Goal: Task Accomplishment & Management: Use online tool/utility

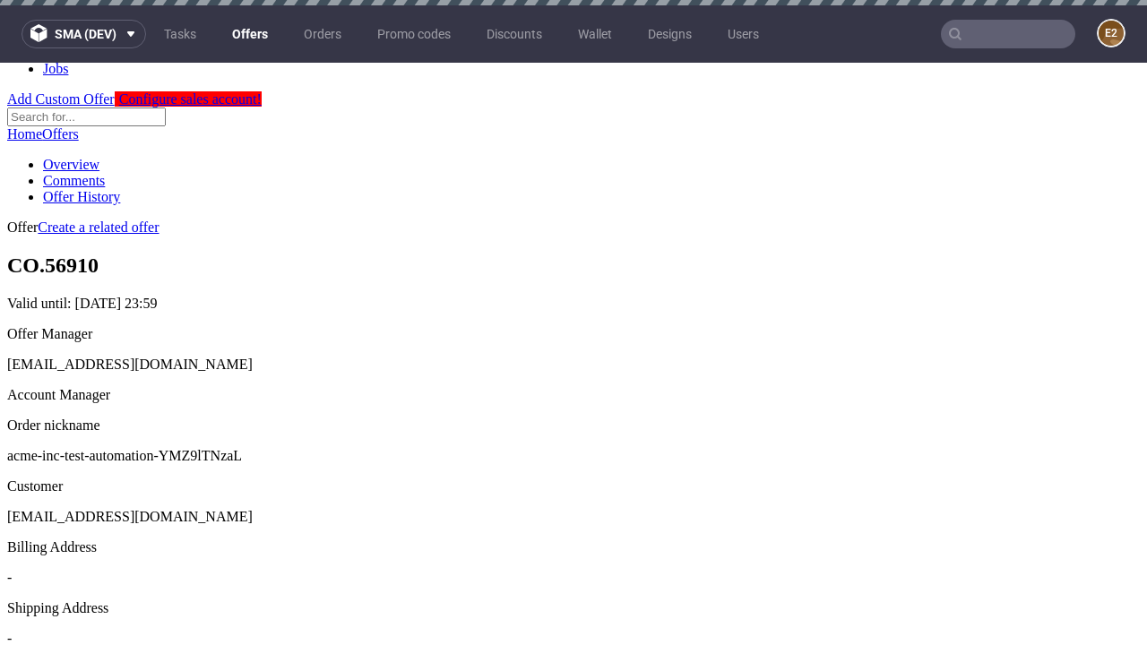
scroll to position [5, 0]
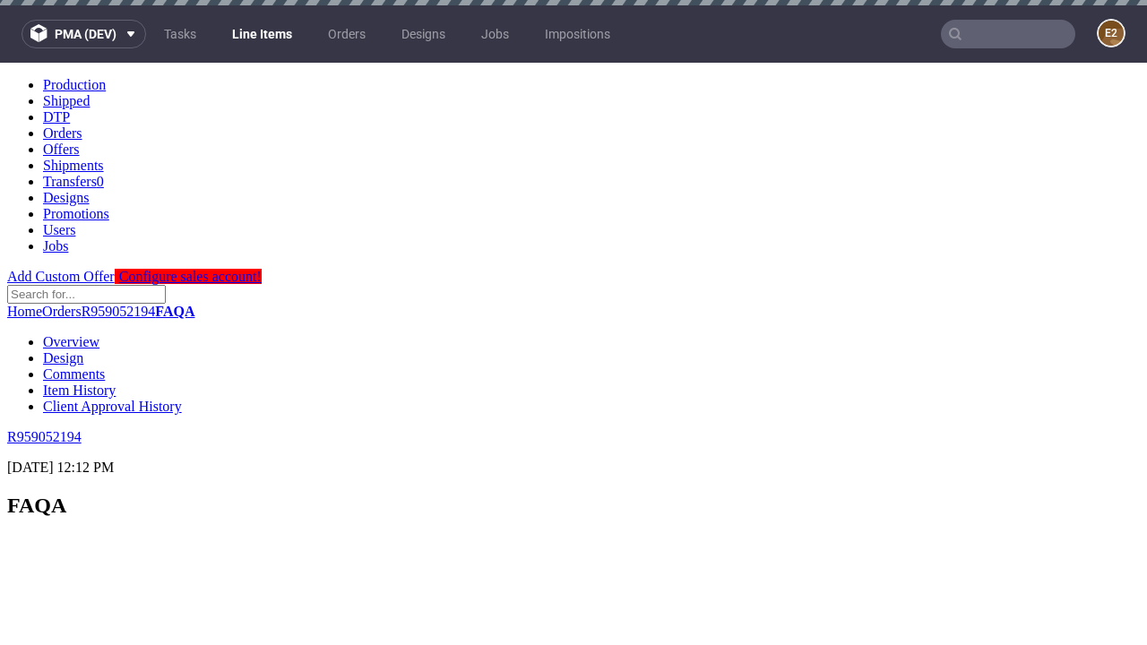
scroll to position [2603, 0]
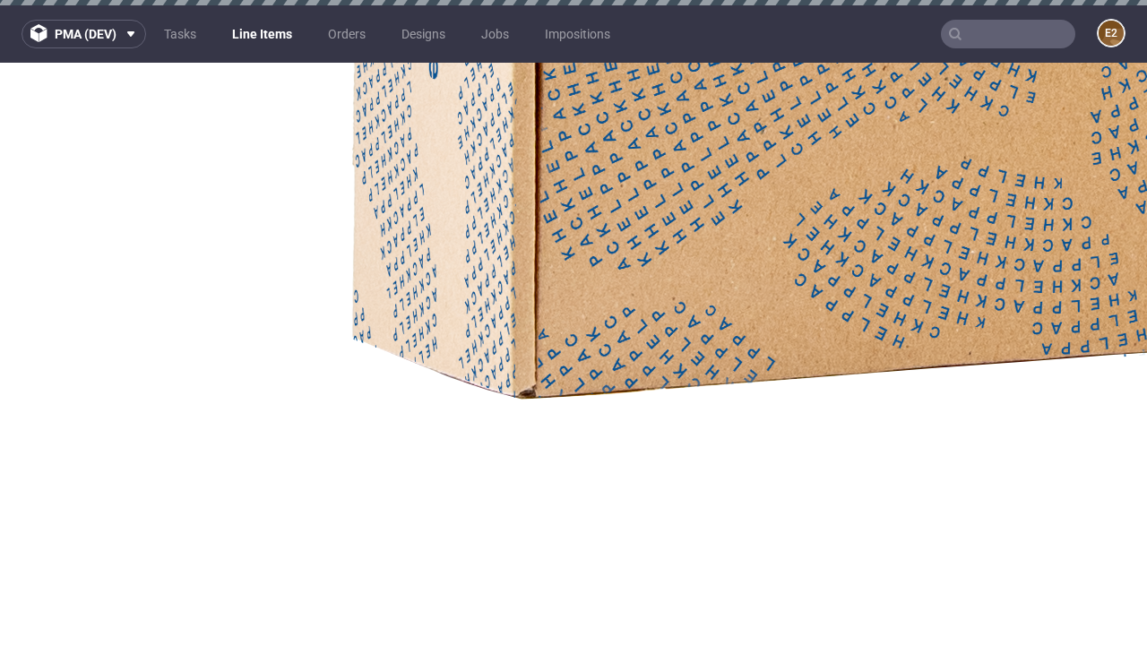
select select "accepted"
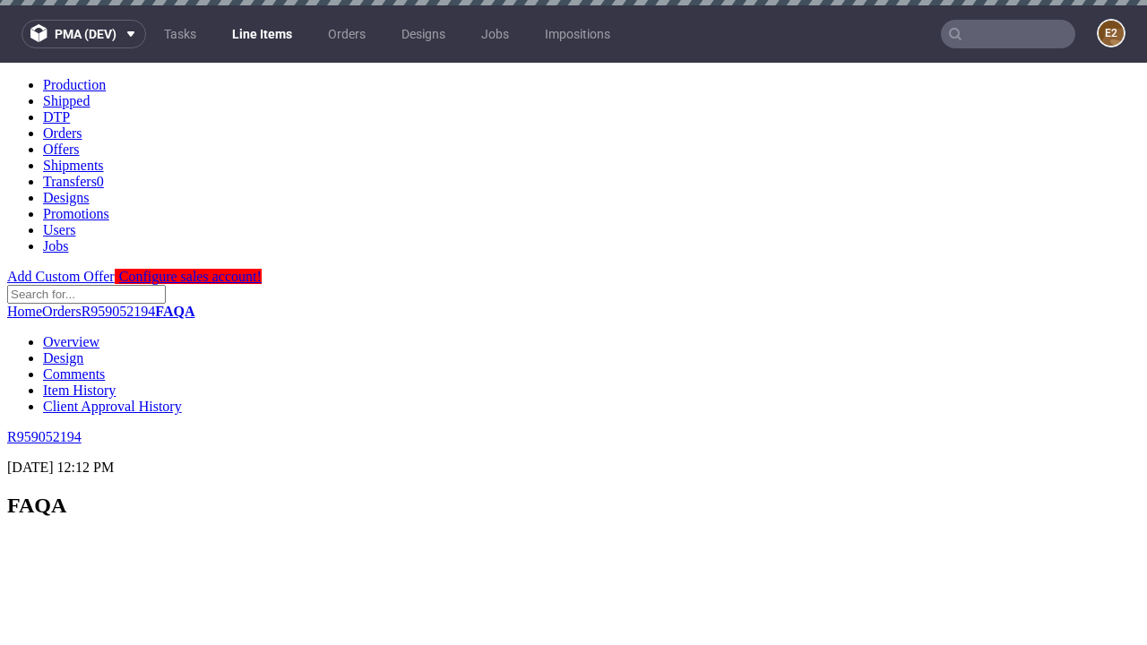
scroll to position [1889, 0]
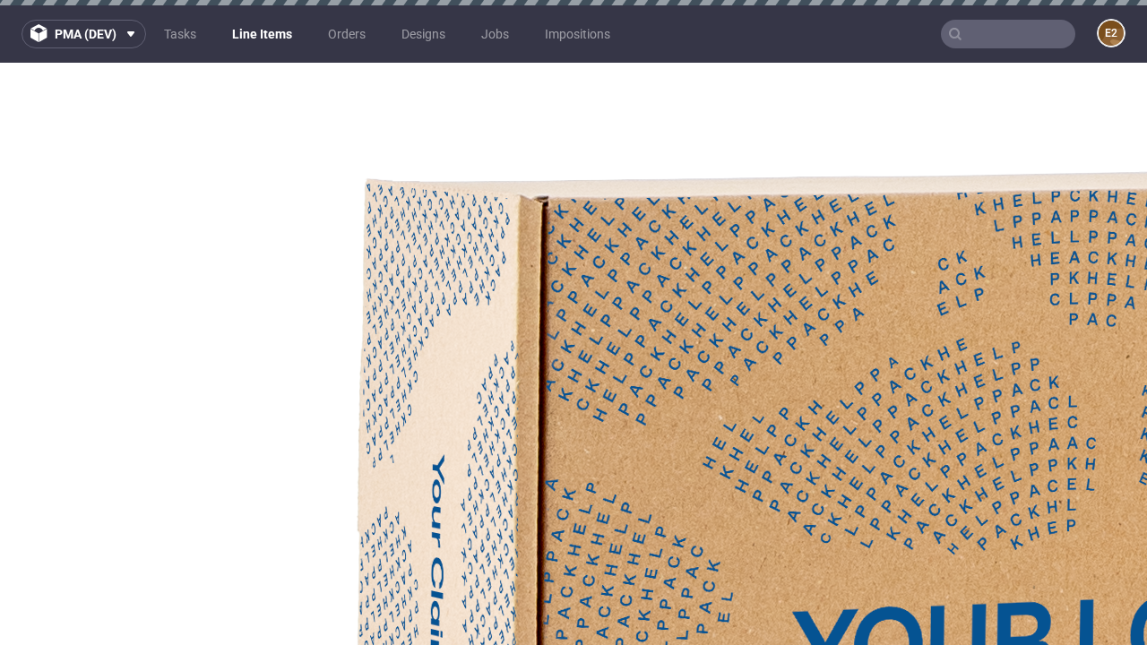
select select "received"
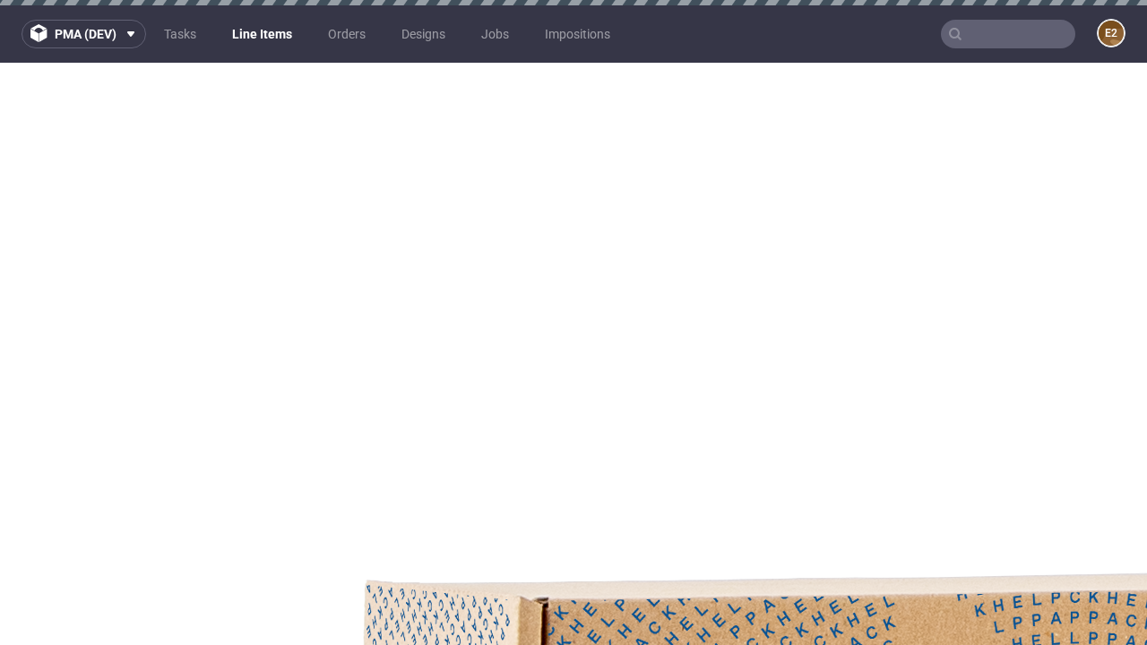
select select "accepted_dtp_issue_reprint"
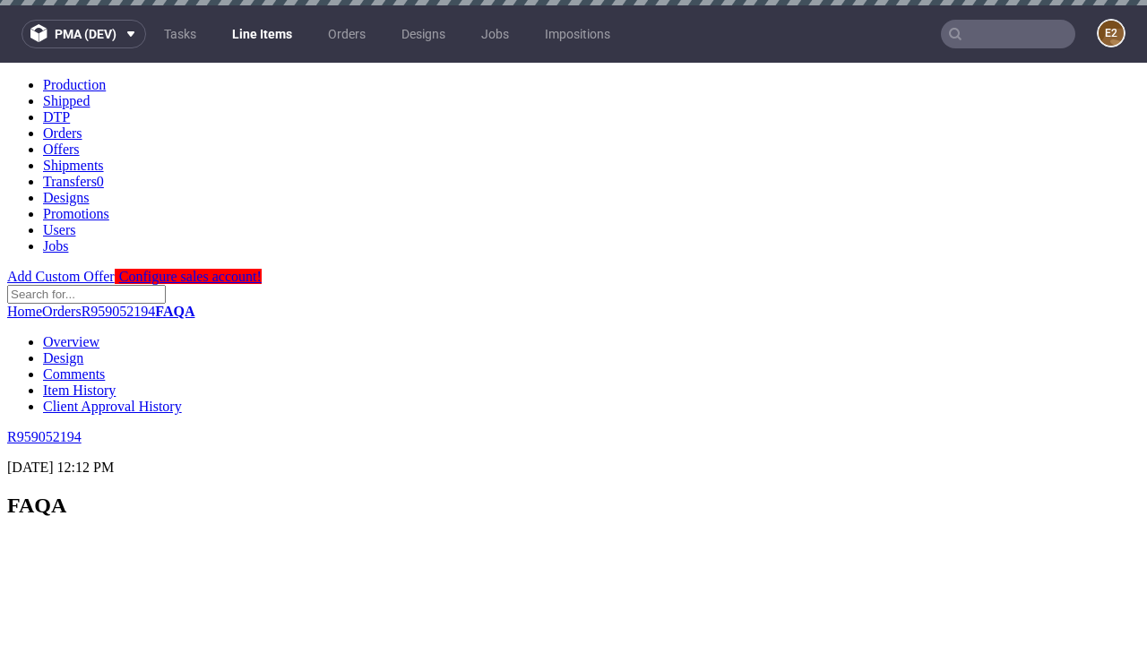
scroll to position [2348, 0]
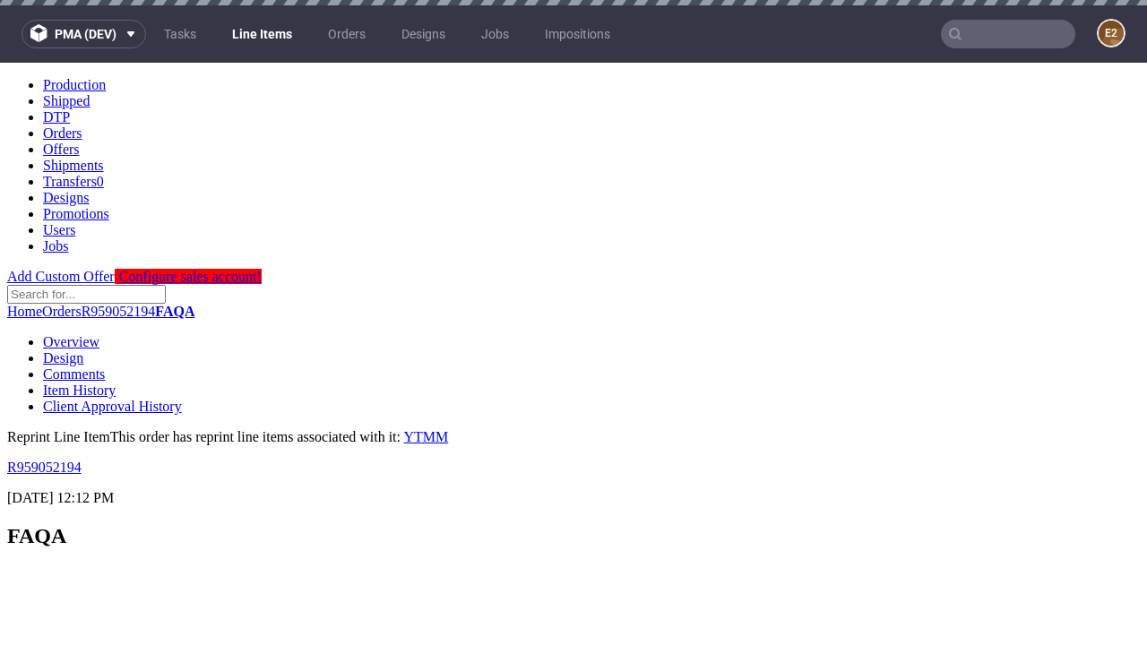
scroll to position [0, 0]
